Goal: Find specific page/section: Find specific page/section

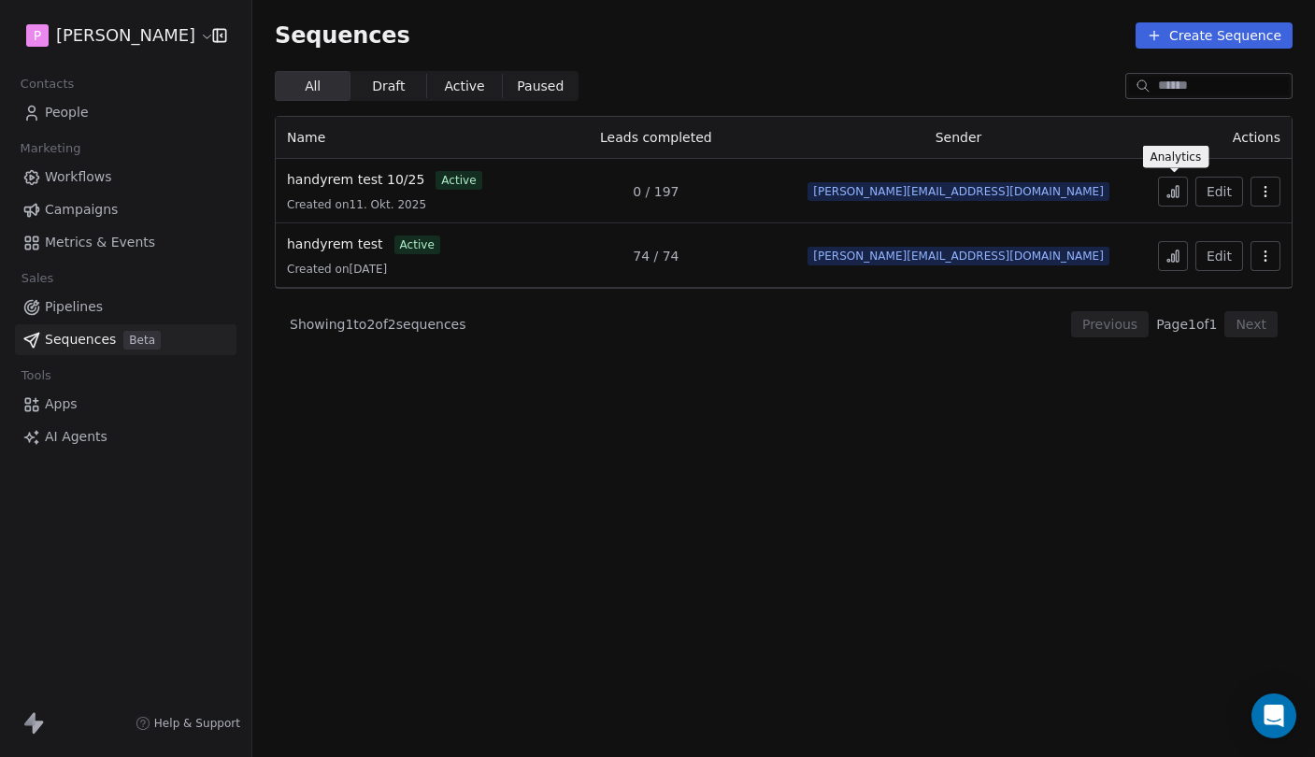
click at [1178, 196] on icon at bounding box center [1177, 191] width 3 height 11
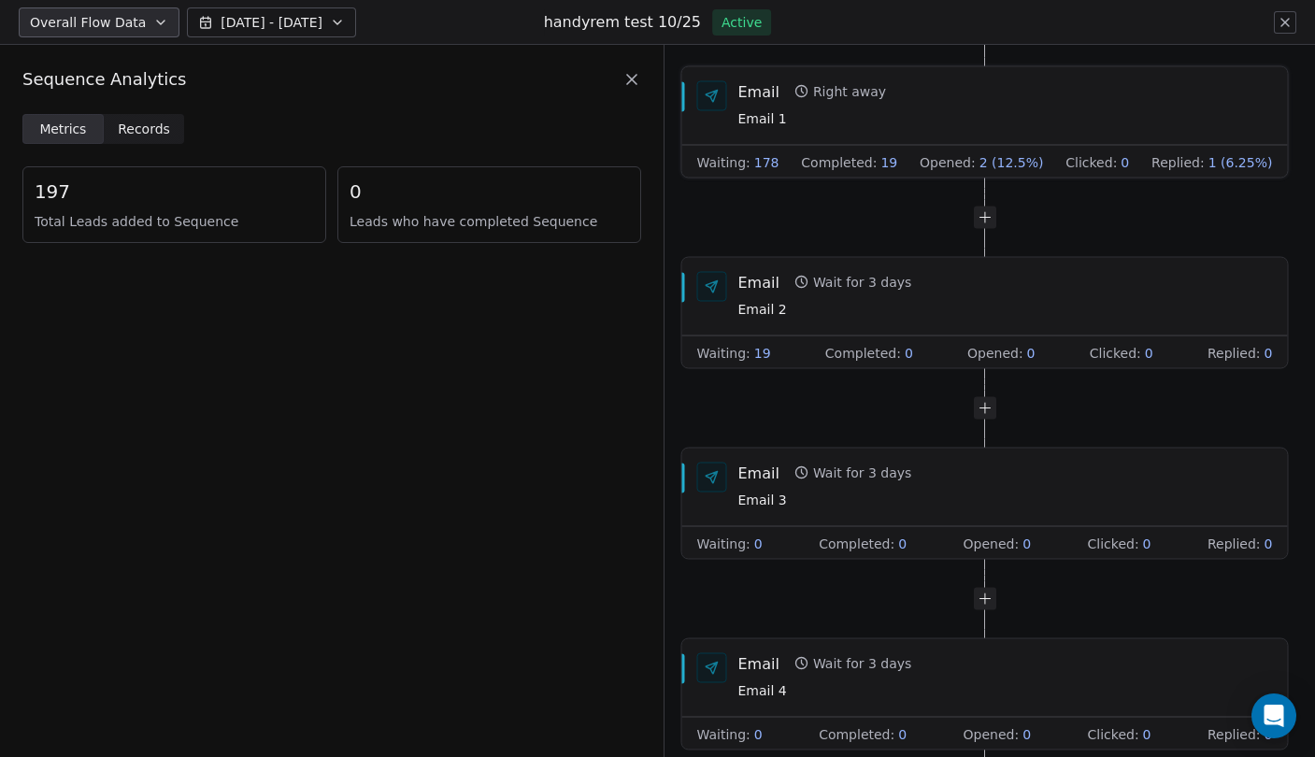
click at [1049, 113] on div "Email Right away Email 1" at bounding box center [1005, 104] width 535 height 49
click at [1035, 114] on div "Email Right away Email 1" at bounding box center [1004, 104] width 535 height 49
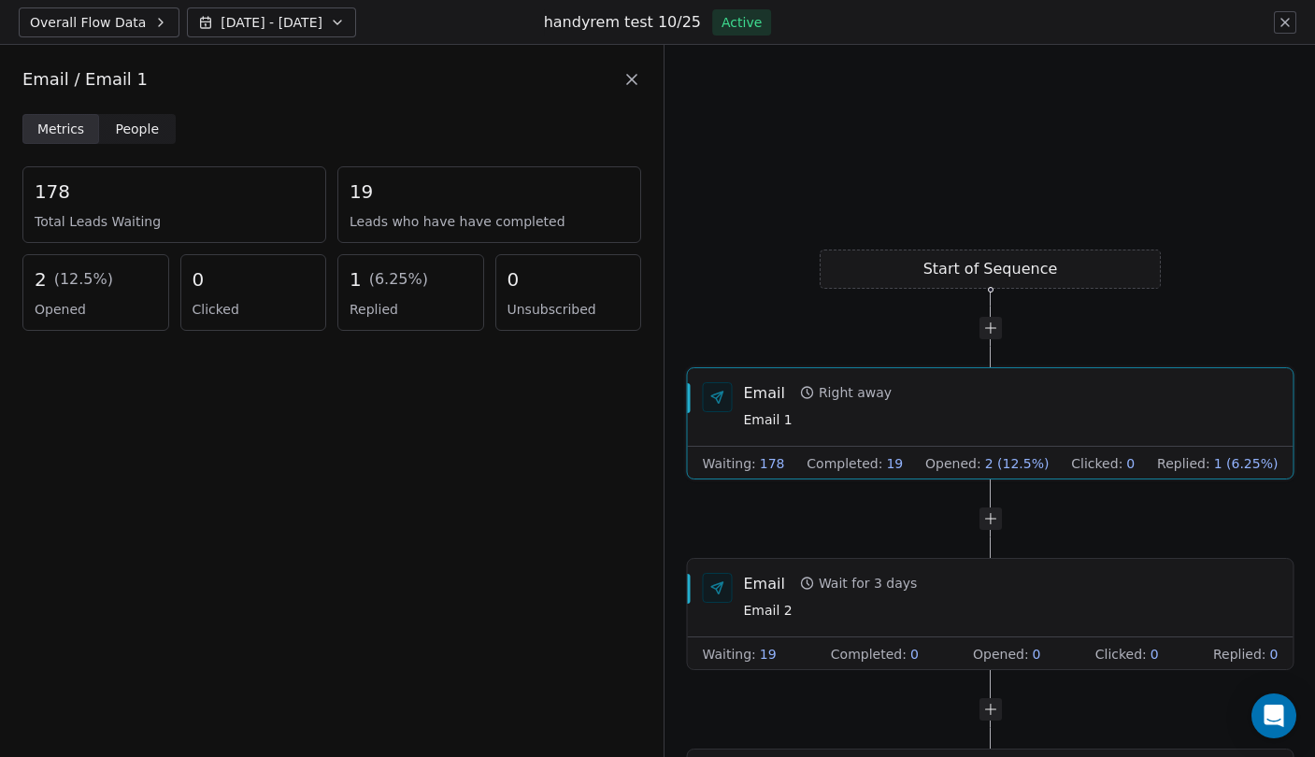
click at [147, 142] on span "People People" at bounding box center [137, 129] width 77 height 30
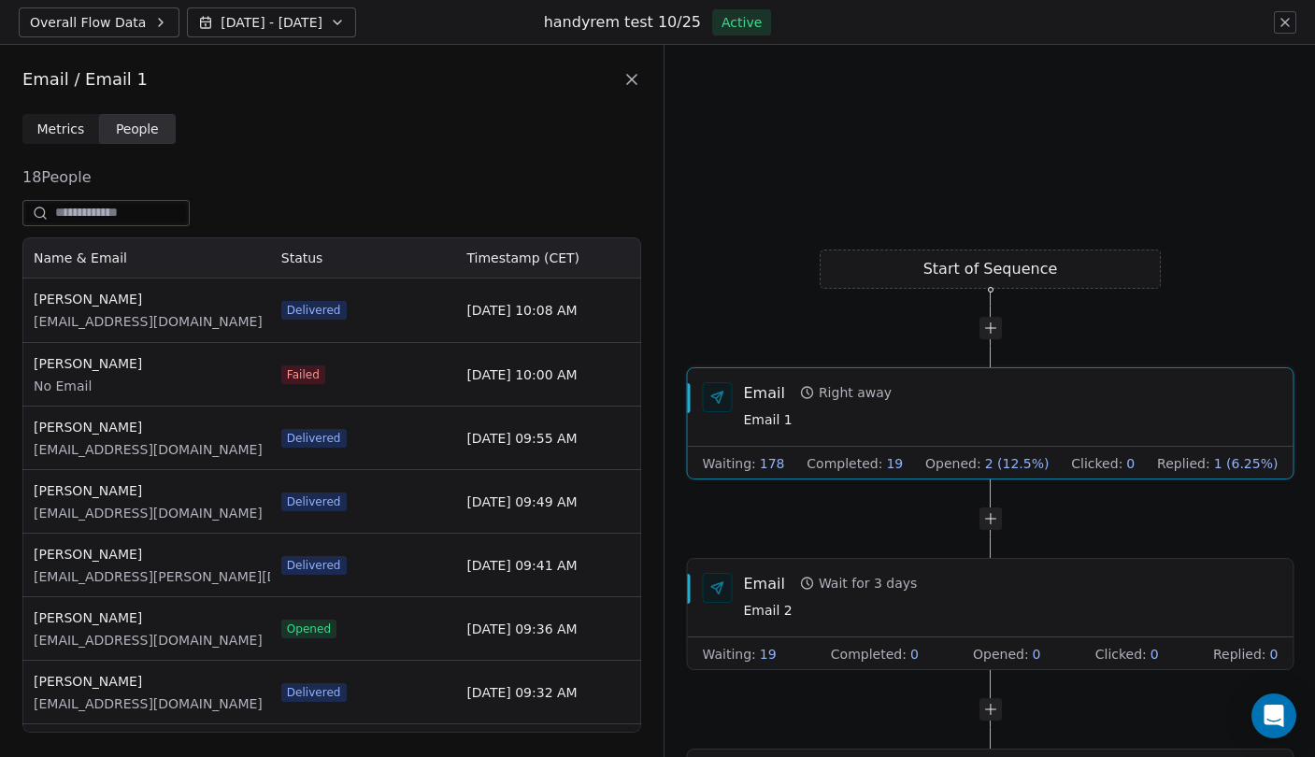
scroll to position [495, 619]
click at [60, 128] on span "Metrics" at bounding box center [61, 130] width 48 height 20
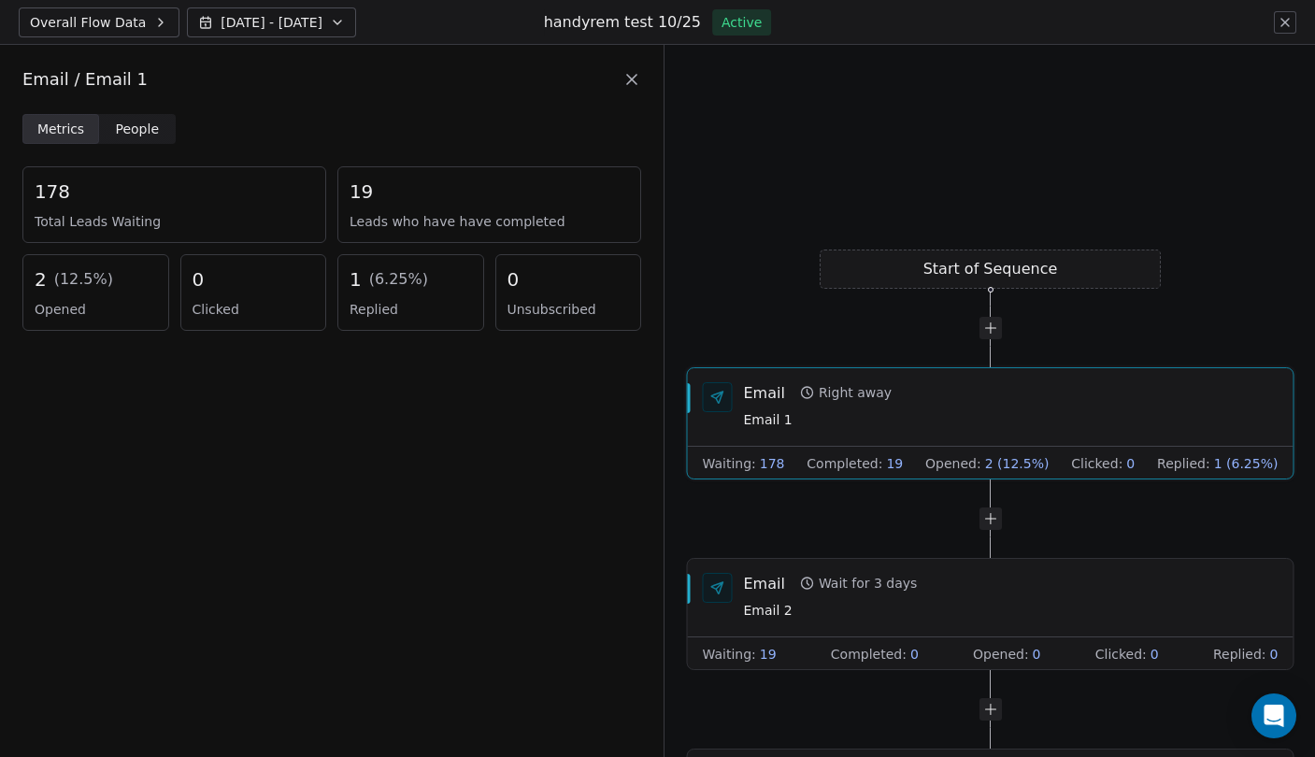
click at [162, 129] on span "People People" at bounding box center [137, 129] width 77 height 30
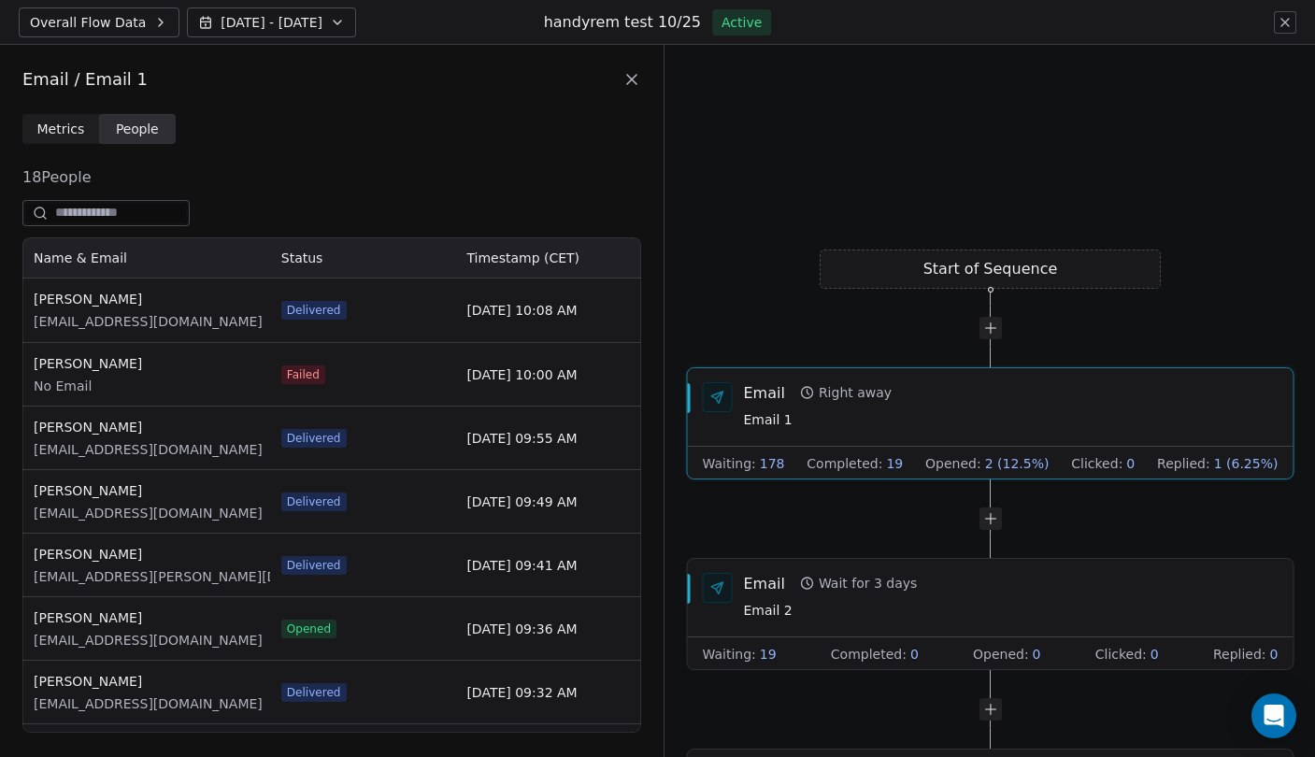
scroll to position [0, 0]
click at [630, 89] on div "Email / Email 1" at bounding box center [331, 79] width 619 height 24
click at [1292, 29] on button at bounding box center [1285, 22] width 22 height 22
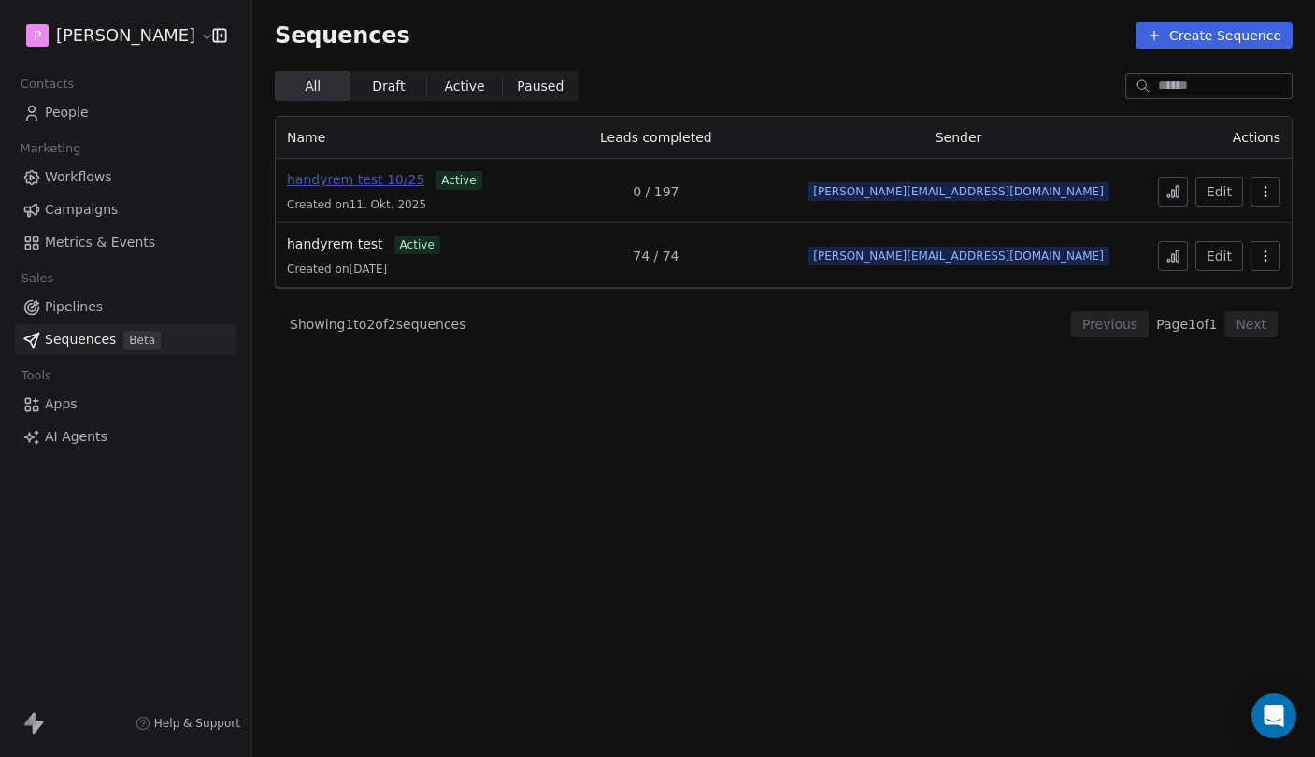
click at [369, 173] on span "handyrem test 10/25" at bounding box center [355, 179] width 137 height 15
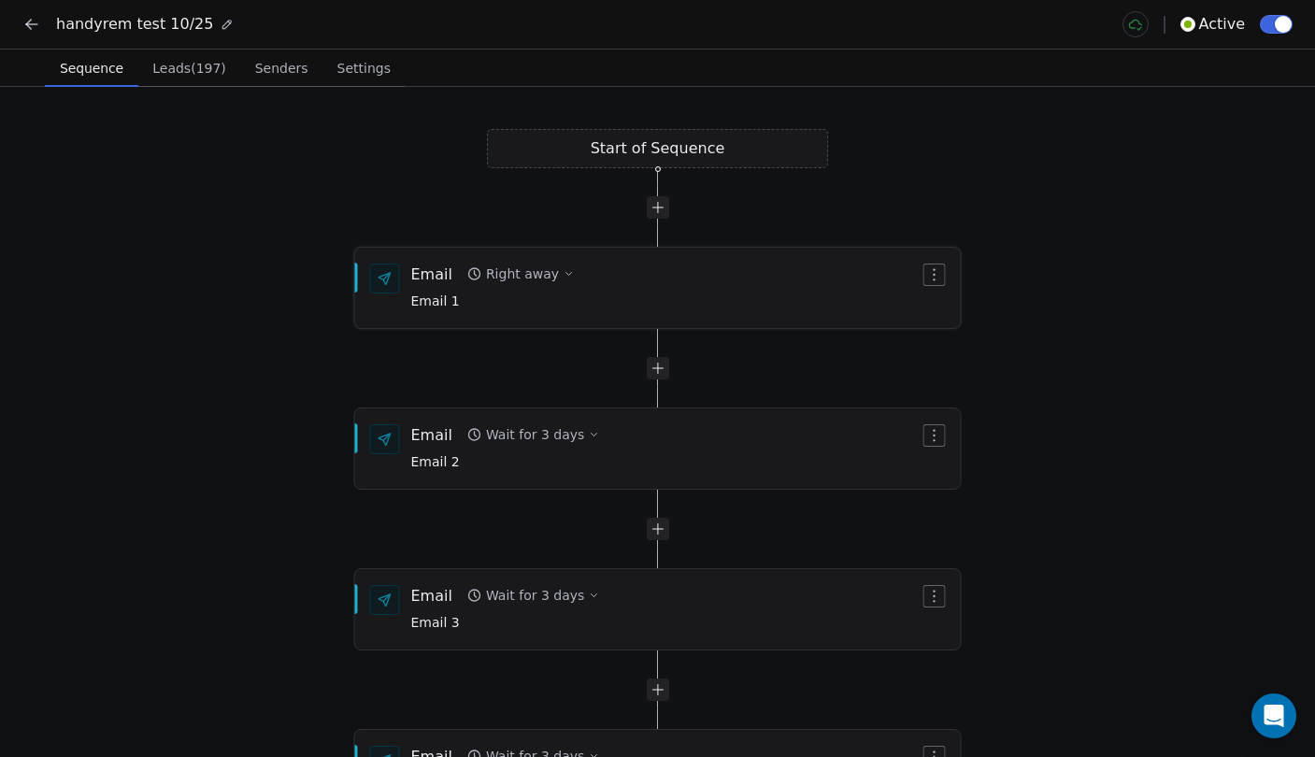
click at [624, 280] on div "Email Right away Email 1" at bounding box center [665, 288] width 508 height 49
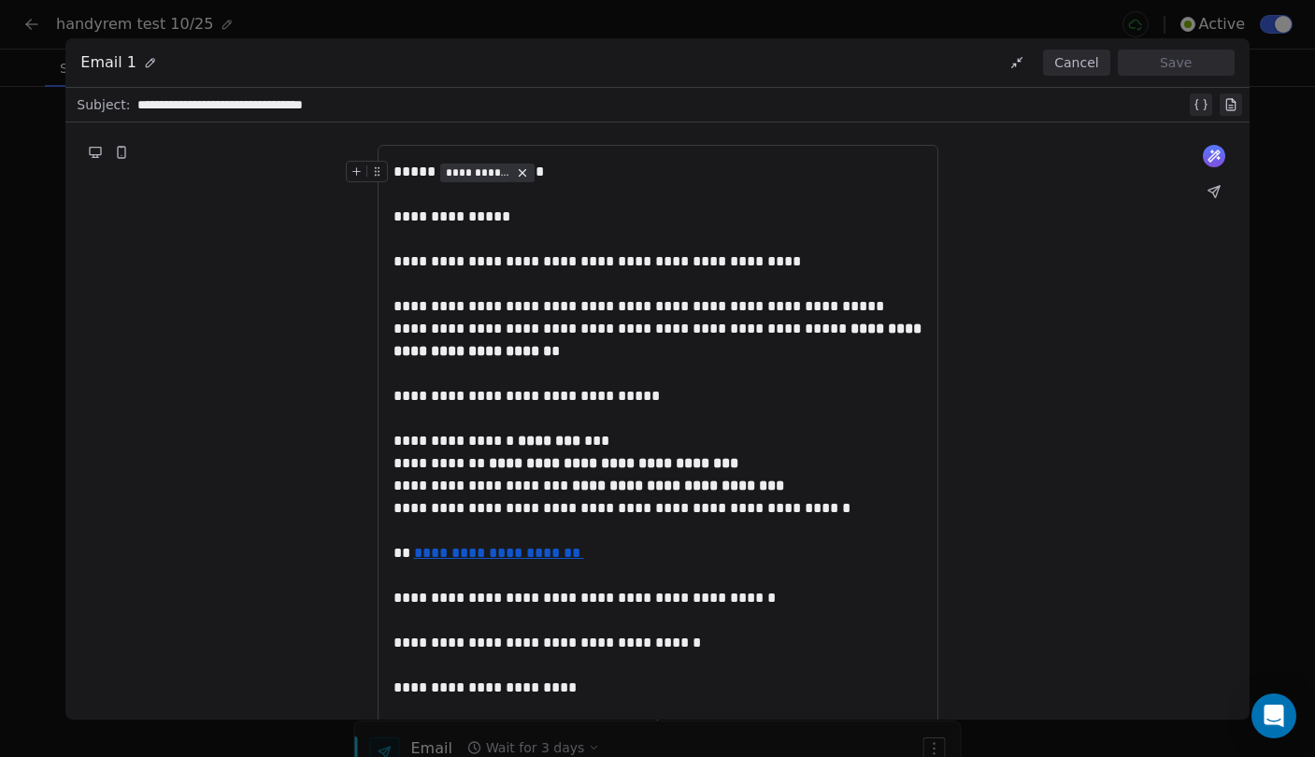
click at [1070, 61] on button "Cancel" at bounding box center [1076, 63] width 66 height 26
